Goal: Obtain resource: Obtain resource

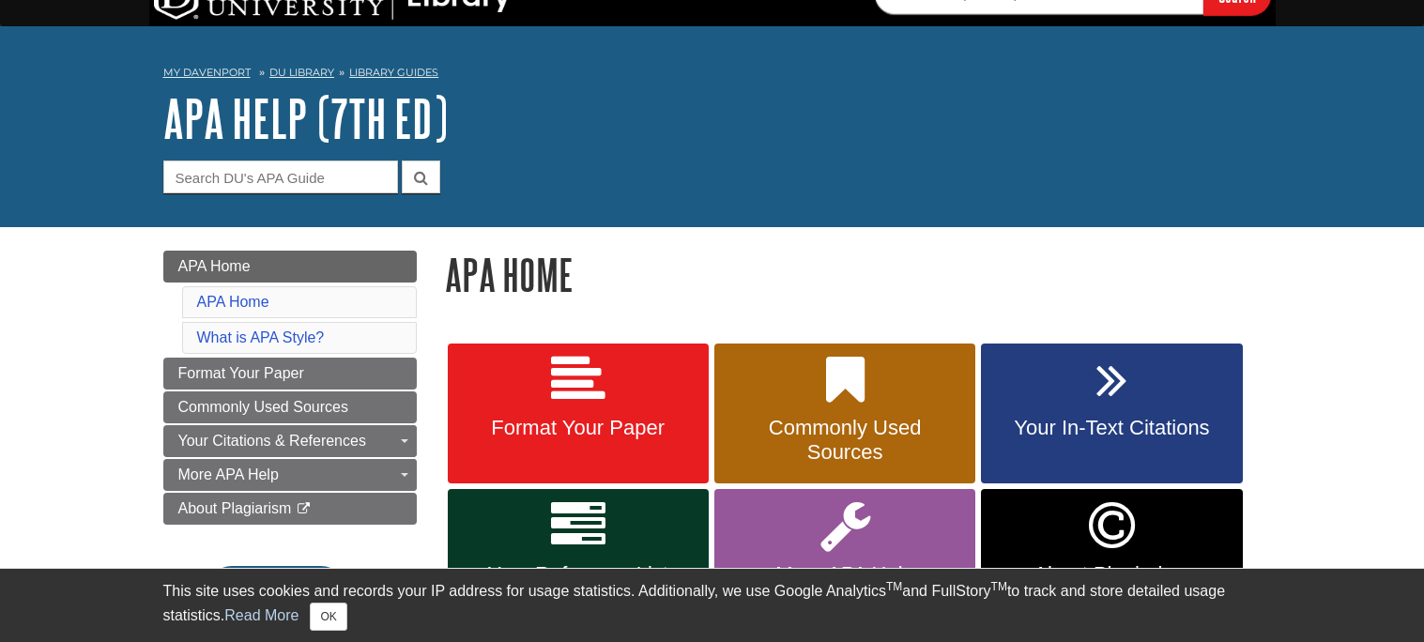
scroll to position [35, 0]
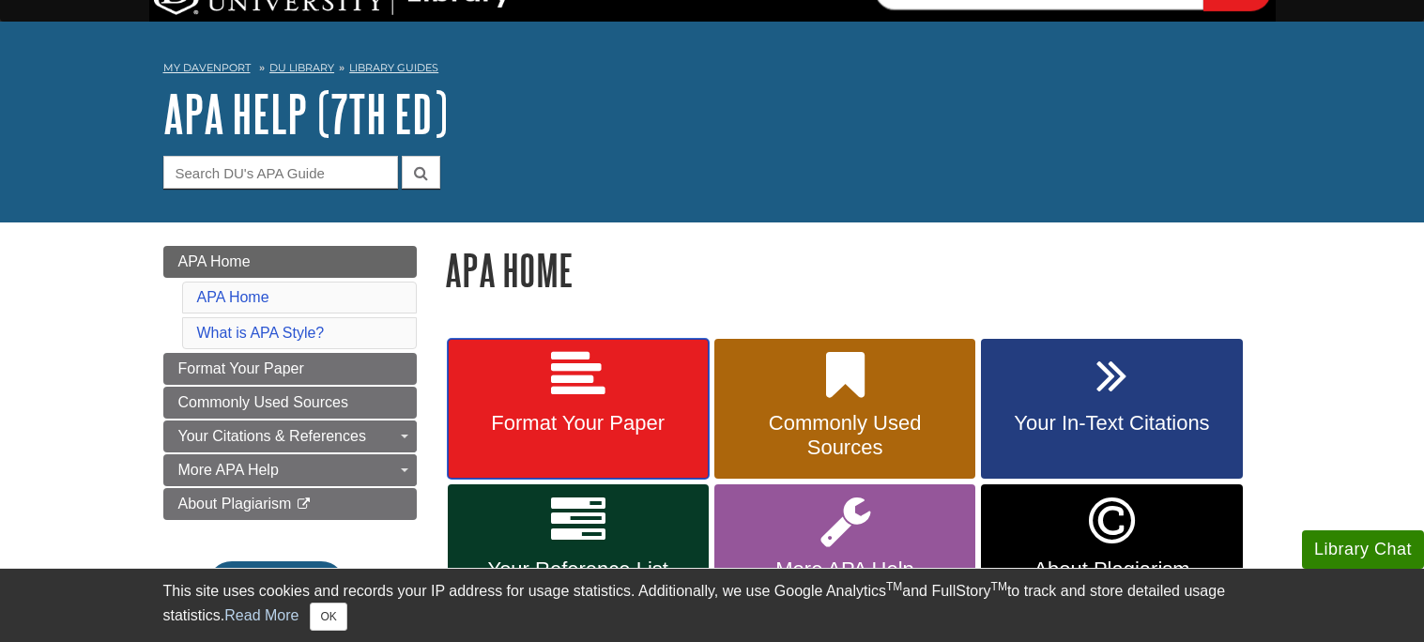
click at [638, 444] on link "Format Your Paper" at bounding box center [578, 409] width 261 height 141
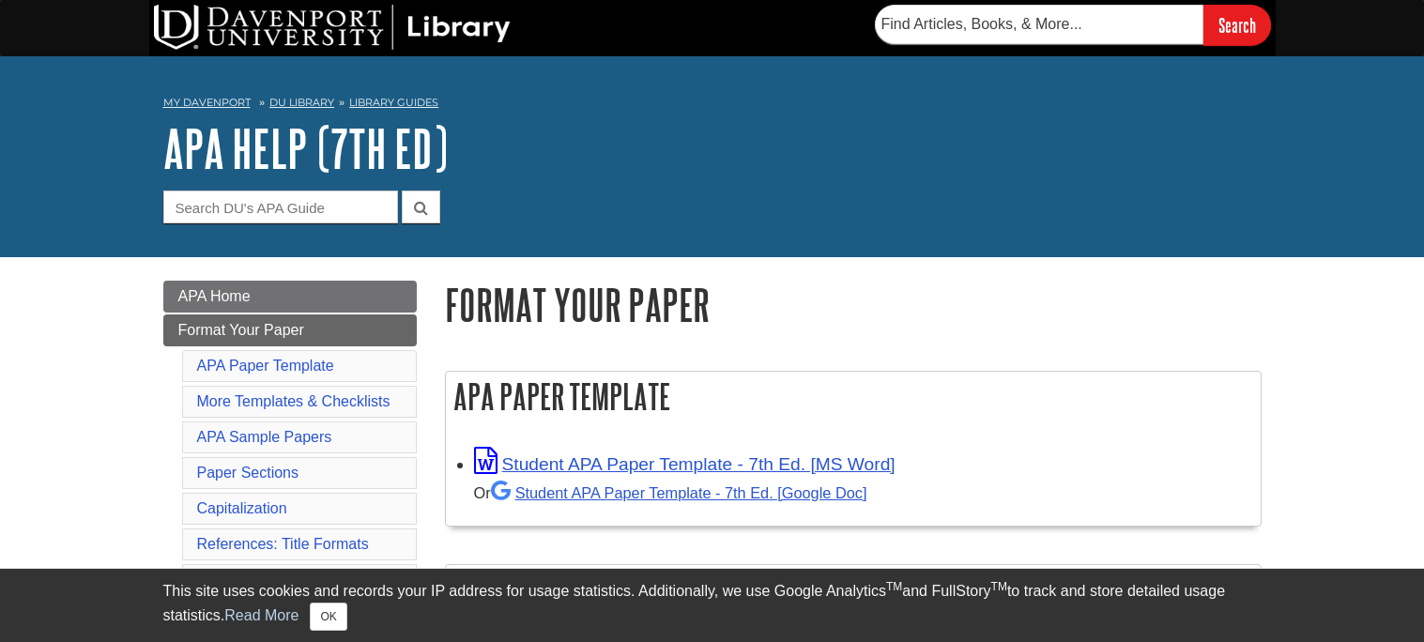
scroll to position [14, 0]
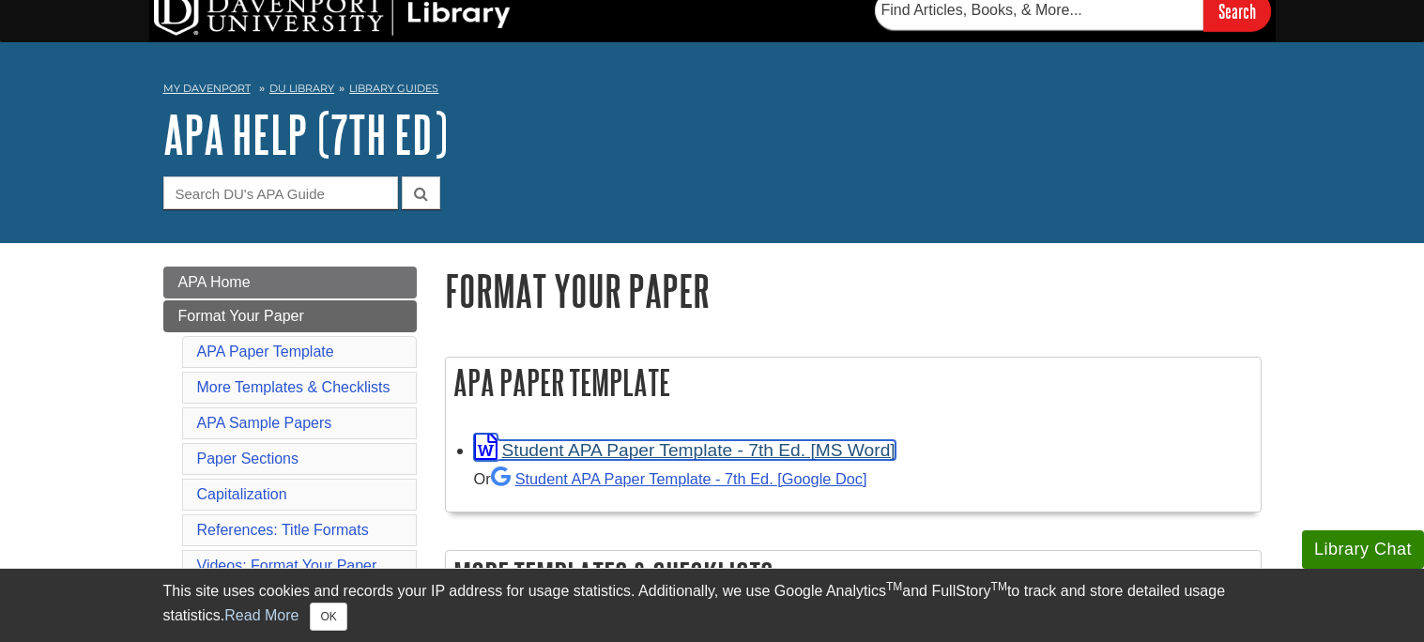
click at [648, 449] on link "Student APA Paper Template - 7th Ed. [MS Word]" at bounding box center [685, 450] width 422 height 20
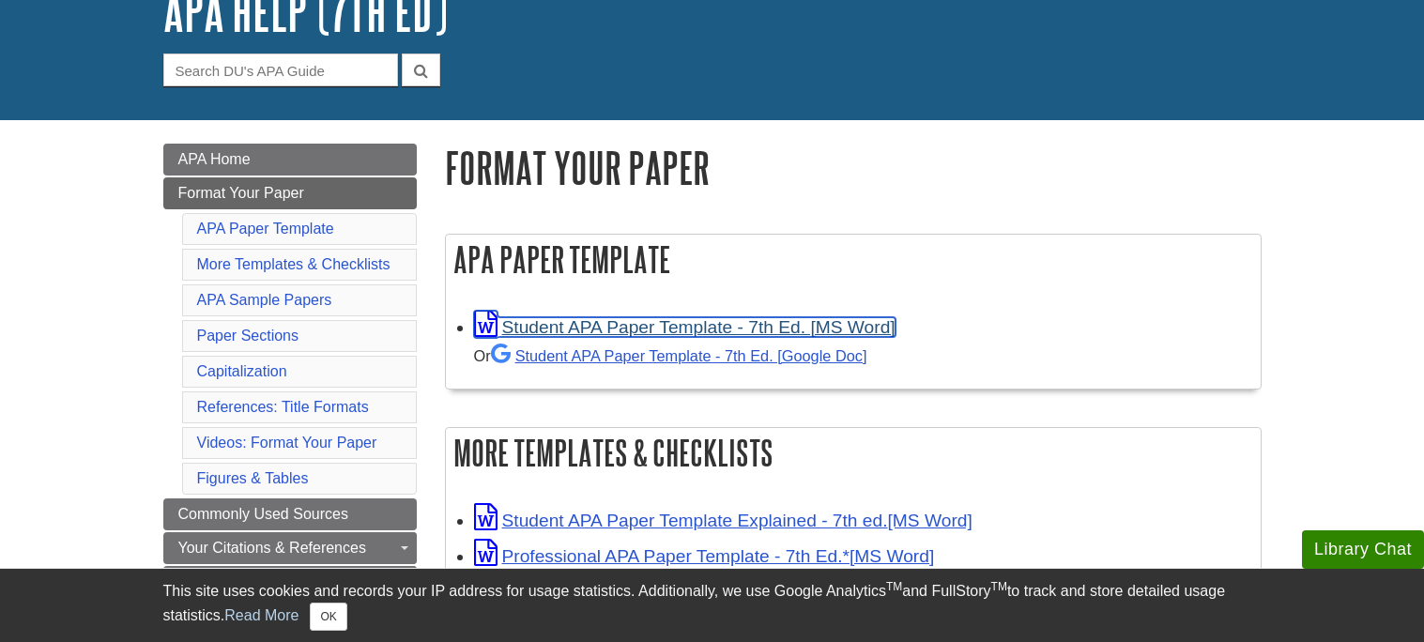
scroll to position [146, 0]
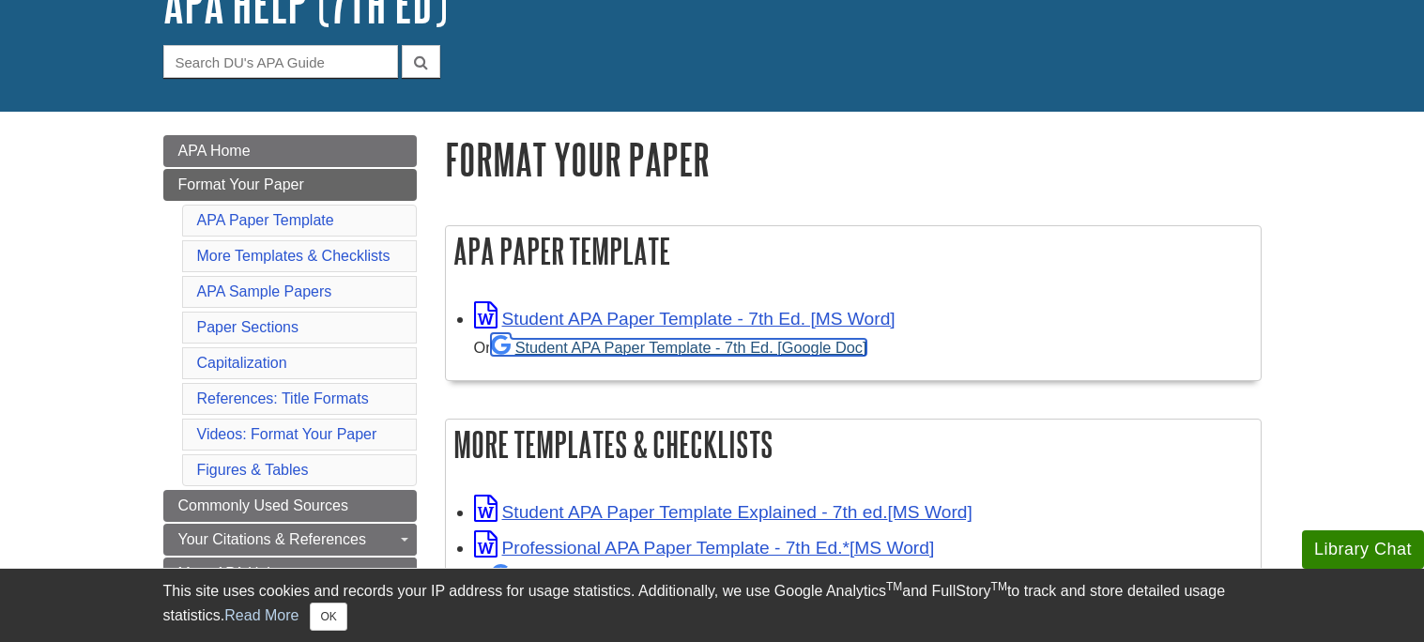
click at [736, 345] on link "Student APA Paper Template - 7th Ed. [Google Doc]" at bounding box center [679, 347] width 376 height 17
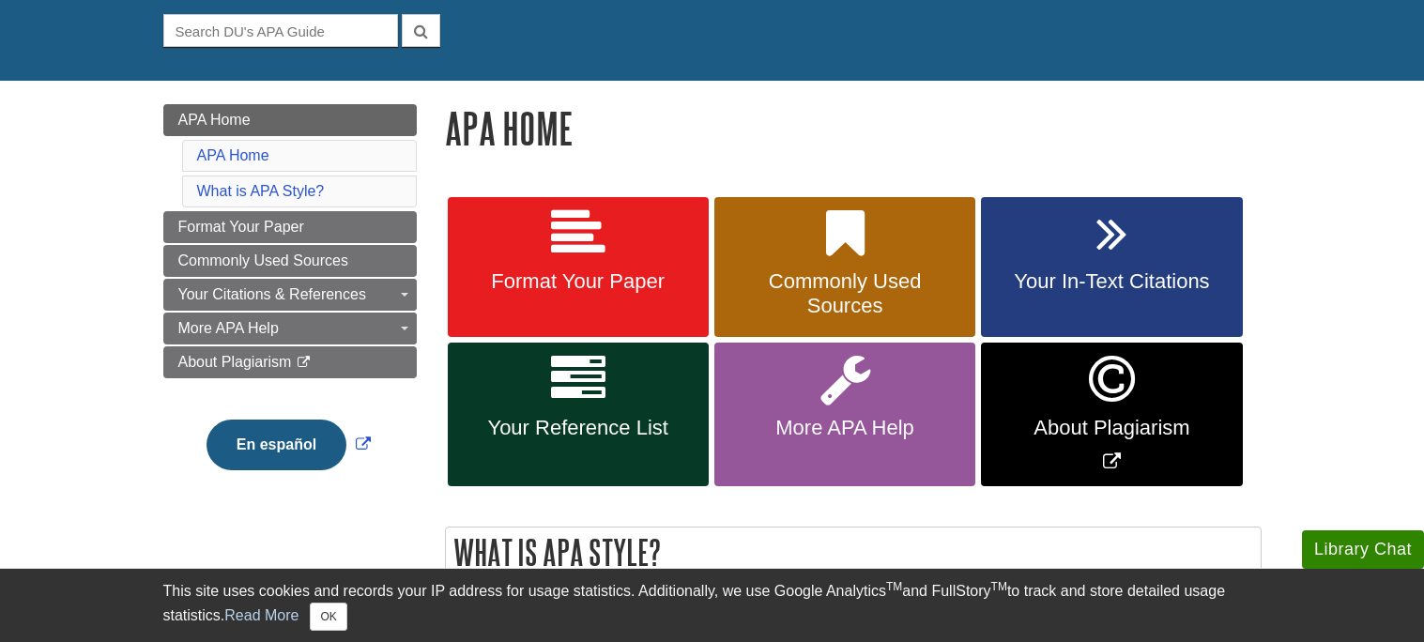
scroll to position [180, 0]
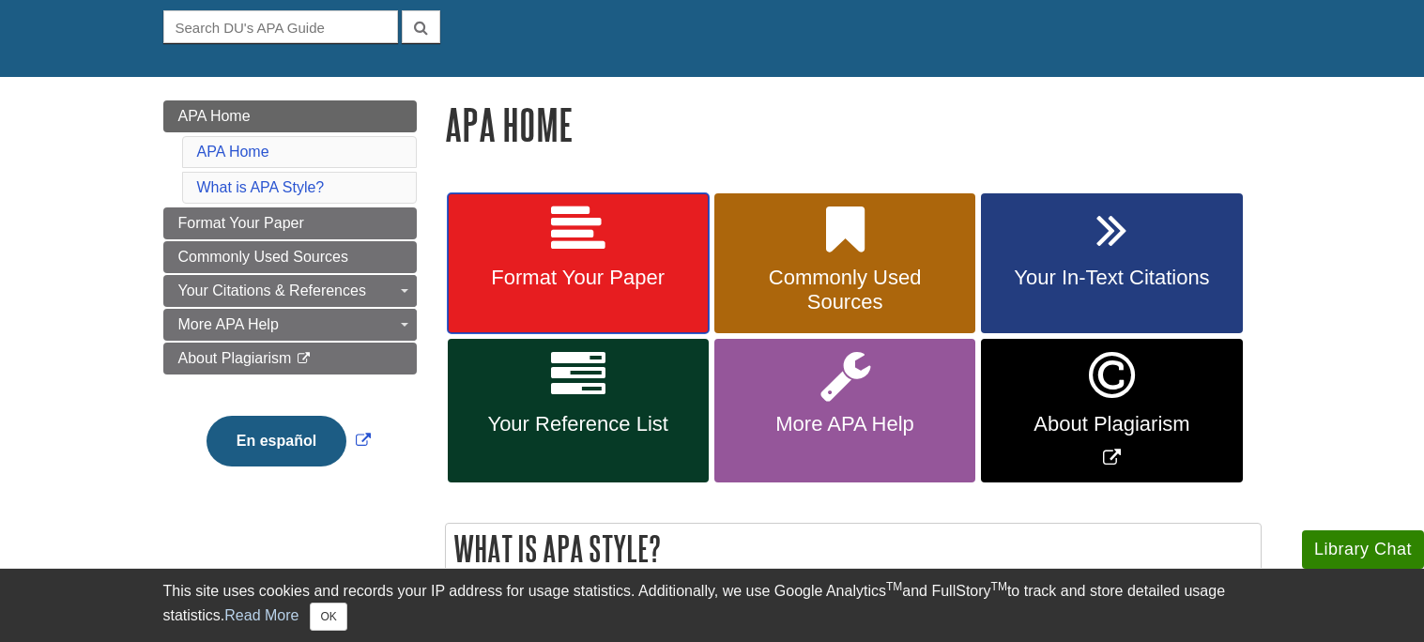
click at [603, 296] on link "Format Your Paper" at bounding box center [578, 263] width 261 height 141
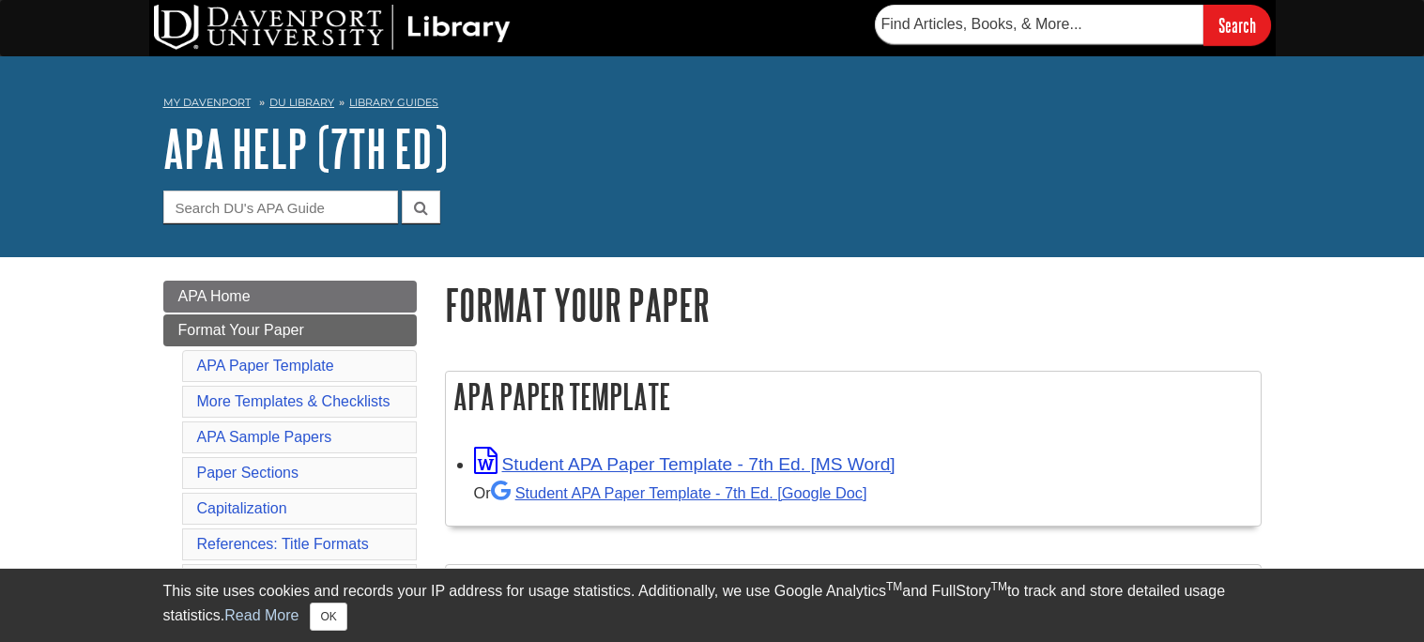
scroll to position [364, 0]
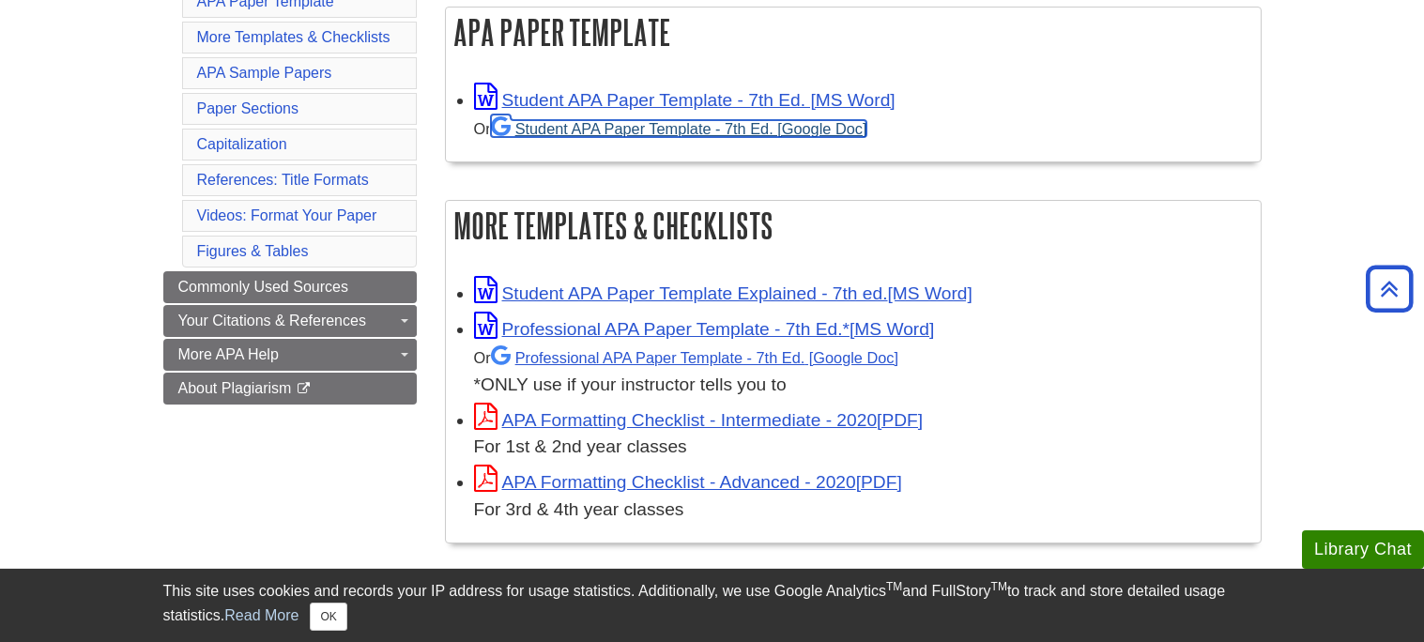
click at [580, 130] on link "Student APA Paper Template - 7th Ed. [Google Doc]" at bounding box center [679, 128] width 376 height 17
